Goal: Information Seeking & Learning: Learn about a topic

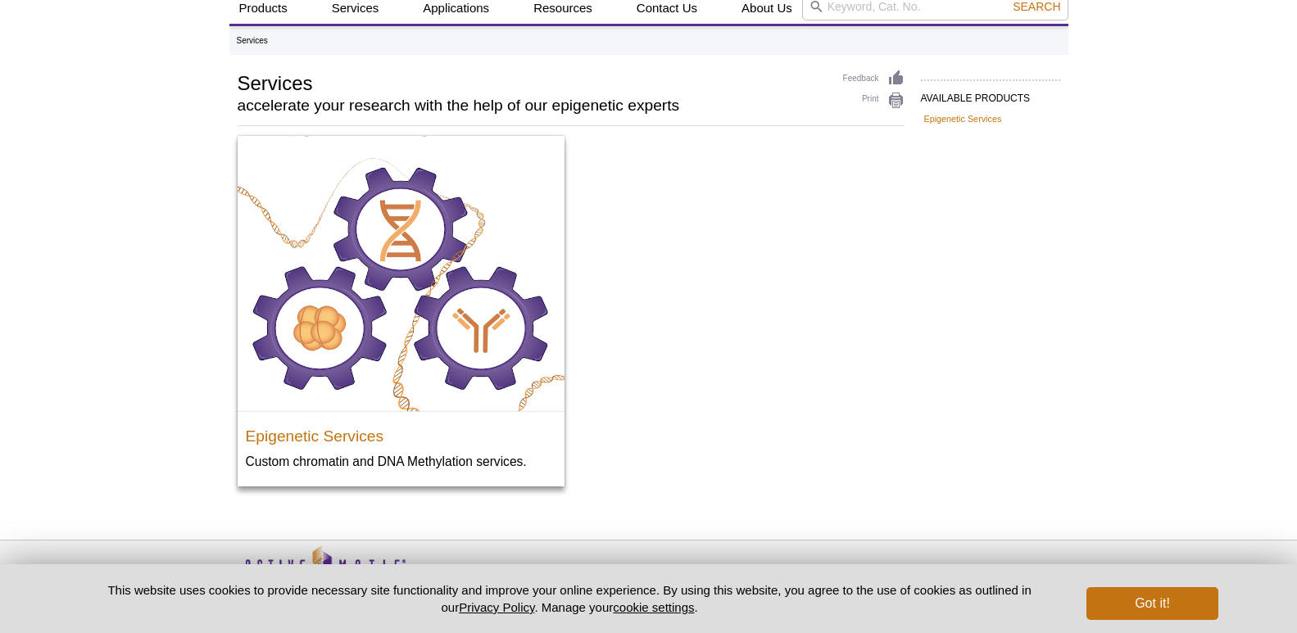
scroll to position [107, 0]
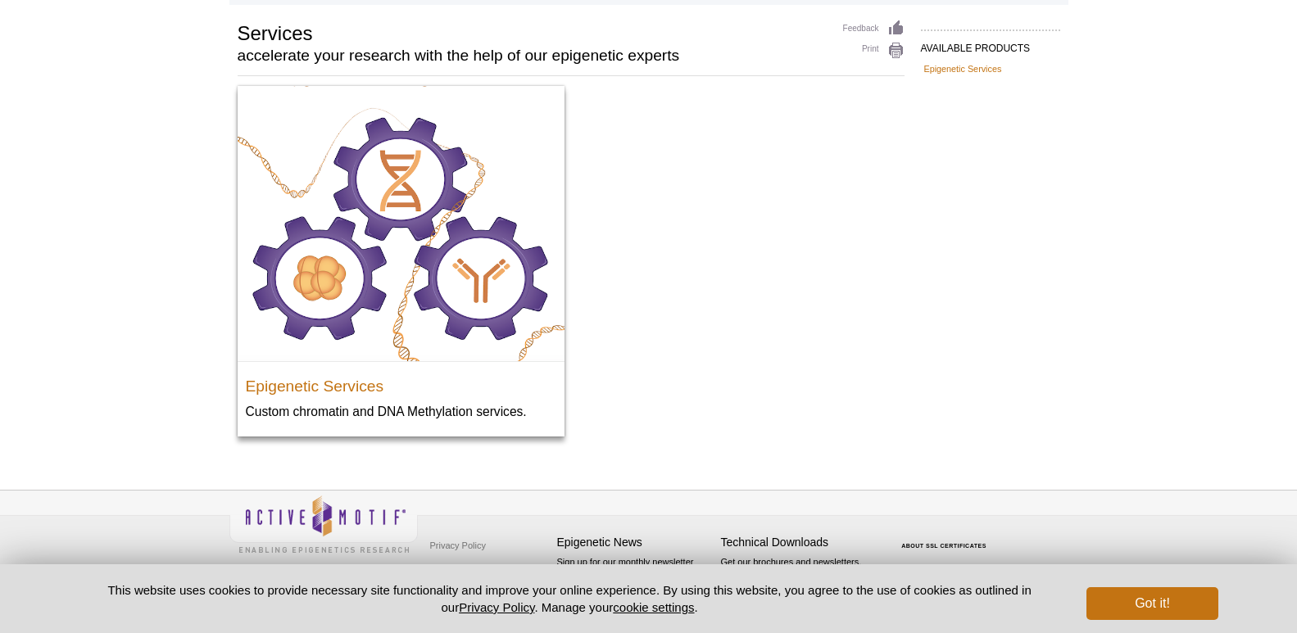
click at [206, 214] on div "Active Motif Logo Enabling Epigenetics Research 0 Search Skip to content Active…" at bounding box center [648, 263] width 1297 height 741
click at [177, 113] on div "Active Motif Logo Enabling Epigenetics Research 0 Search Skip to content Active…" at bounding box center [648, 263] width 1297 height 741
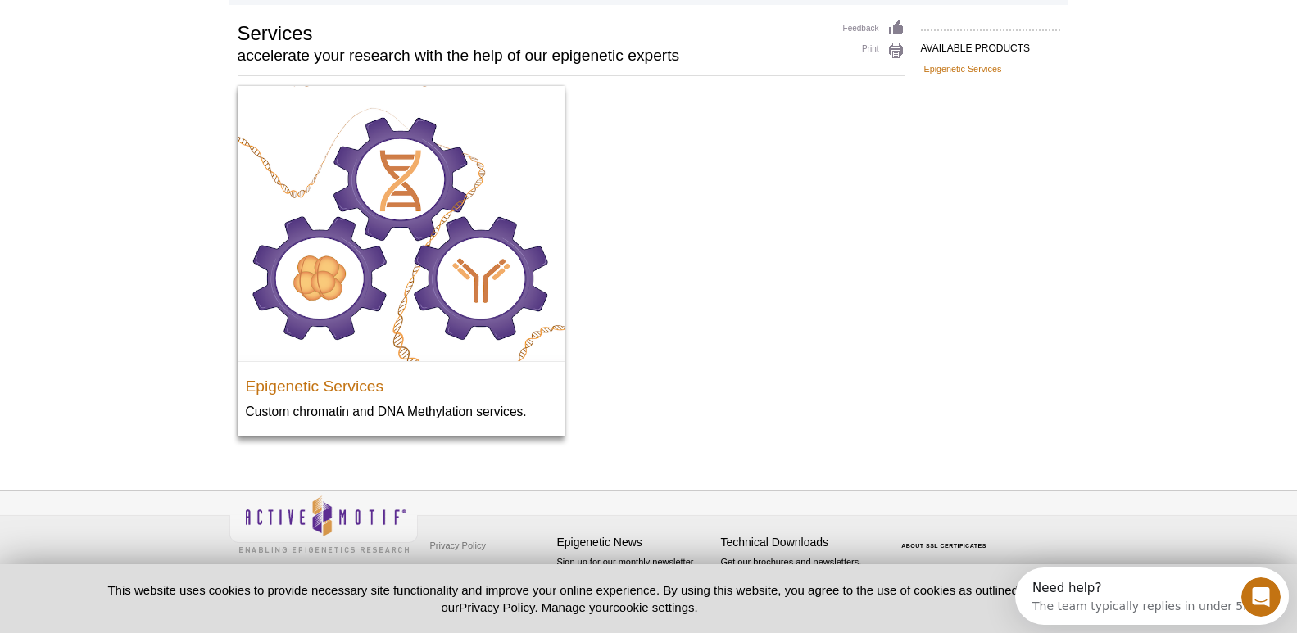
scroll to position [0, 0]
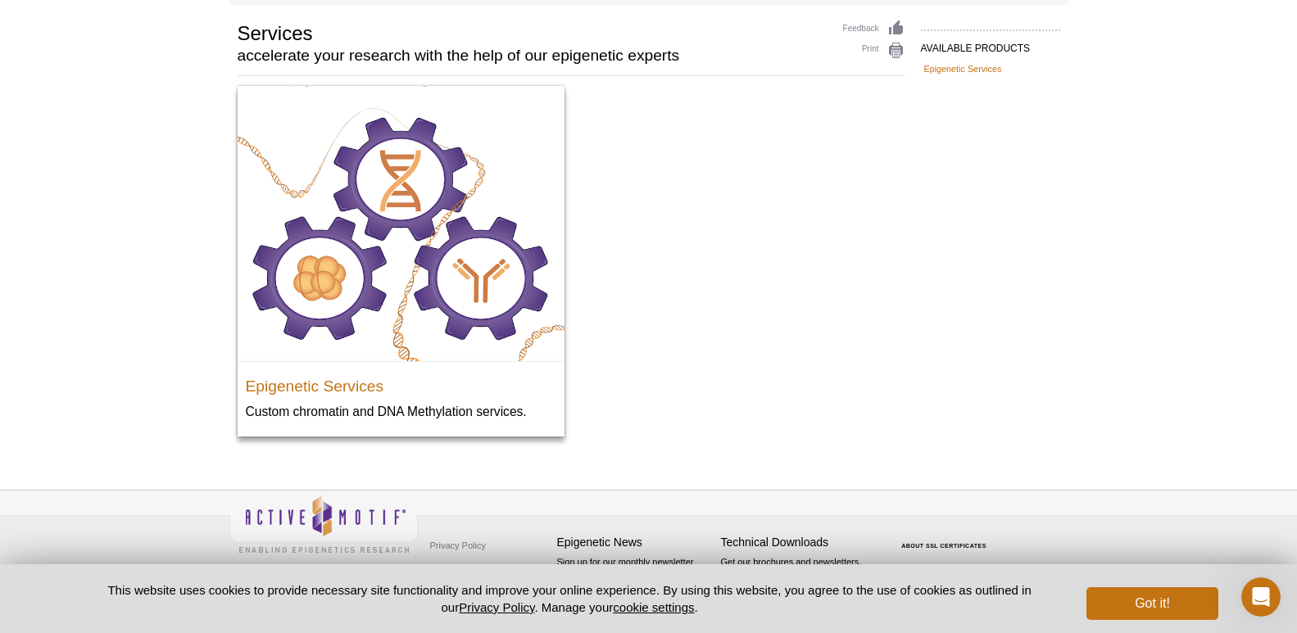
click at [178, 216] on div "Active Motif Logo Enabling Epigenetics Research 0 Search Skip to content Active…" at bounding box center [648, 263] width 1297 height 741
click at [166, 329] on div "Active Motif Logo Enabling Epigenetics Research 0 Search Skip to content Active…" at bounding box center [648, 263] width 1297 height 741
click at [126, 444] on div "Active Motif Logo Enabling Epigenetics Research 0 Search Skip to content Active…" at bounding box center [648, 263] width 1297 height 741
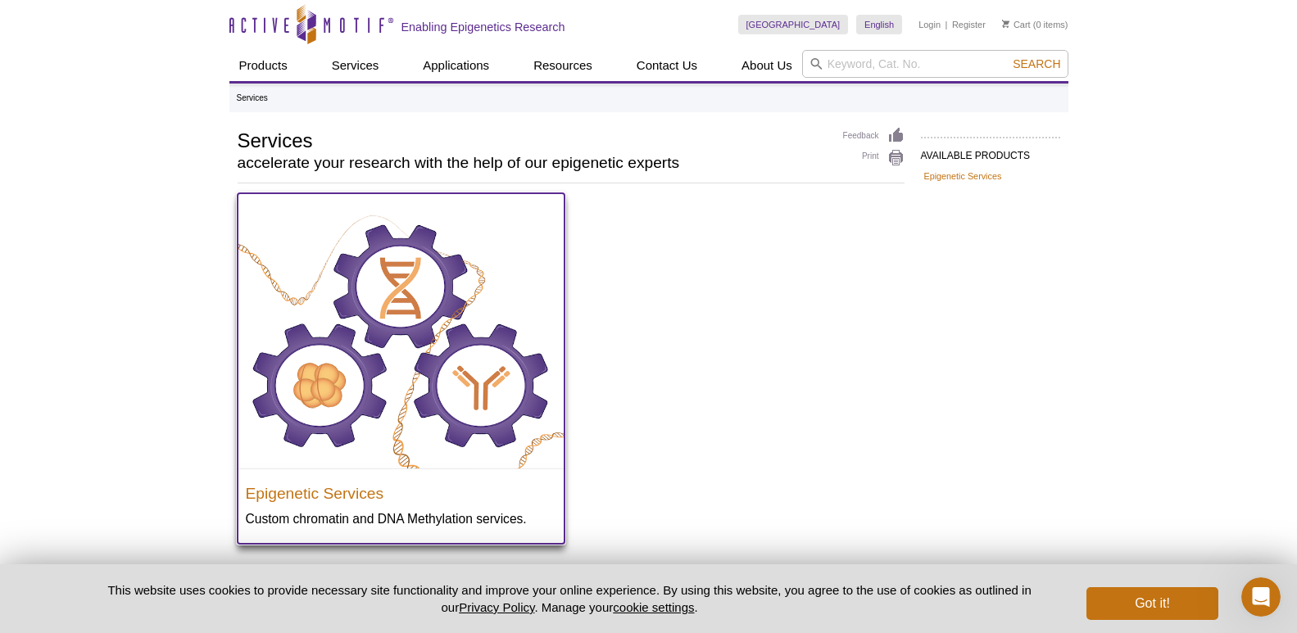
click at [287, 290] on img at bounding box center [401, 330] width 327 height 275
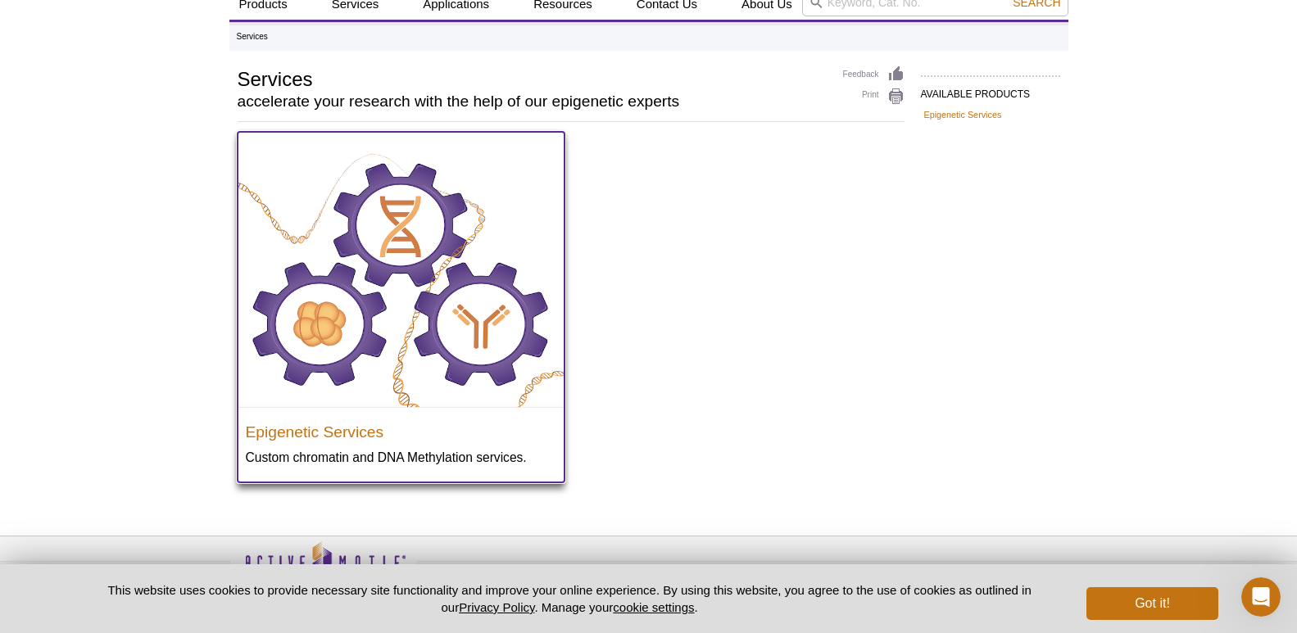
scroll to position [107, 0]
